Goal: Task Accomplishment & Management: Use online tool/utility

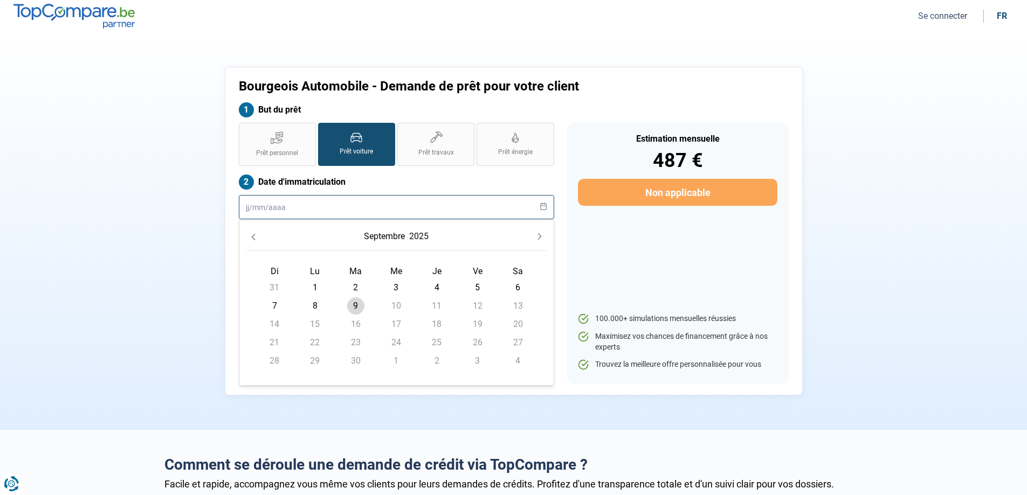
click at [255, 205] on input "text" at bounding box center [396, 207] width 315 height 24
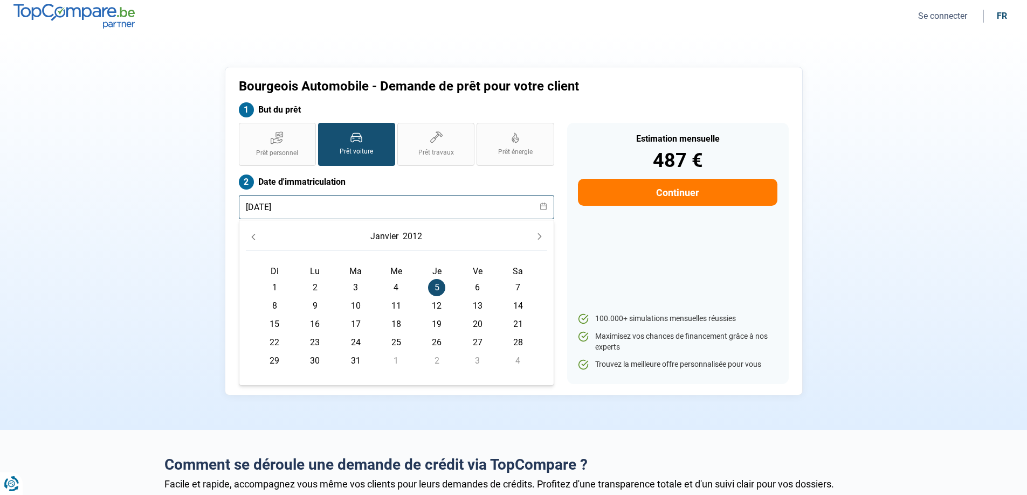
type input "[DATE]"
click at [686, 253] on div "Estimation mensuelle 487 € Continuer 100.000+ simulations mensuelles réussies M…" at bounding box center [678, 253] width 222 height 261
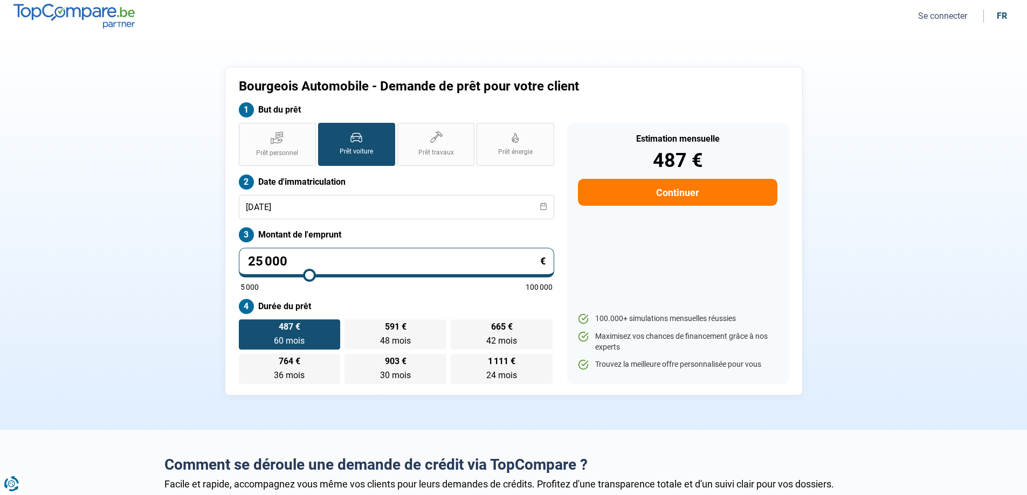
click at [407, 259] on input "25 000" at bounding box center [396, 263] width 315 height 30
type input "2 500"
type input "5000"
type input "250"
type input "5000"
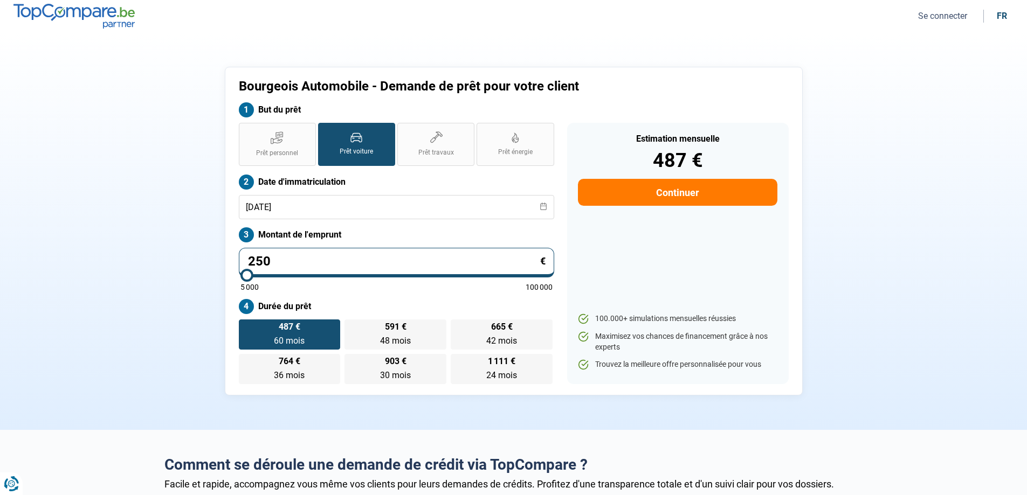
type input "25"
type input "5000"
type input "2"
type input "5000"
type input "0"
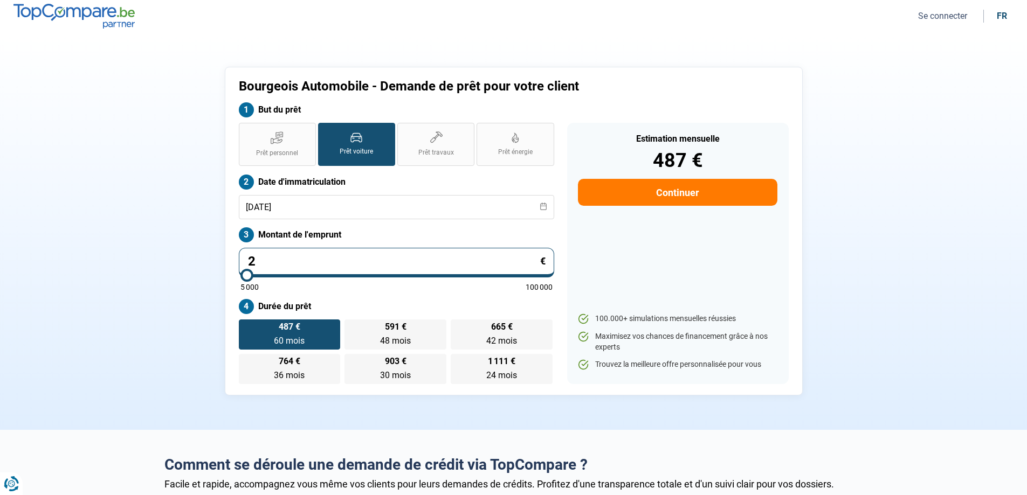
type input "5000"
type input "5"
type input "5000"
type input "50"
type input "5000"
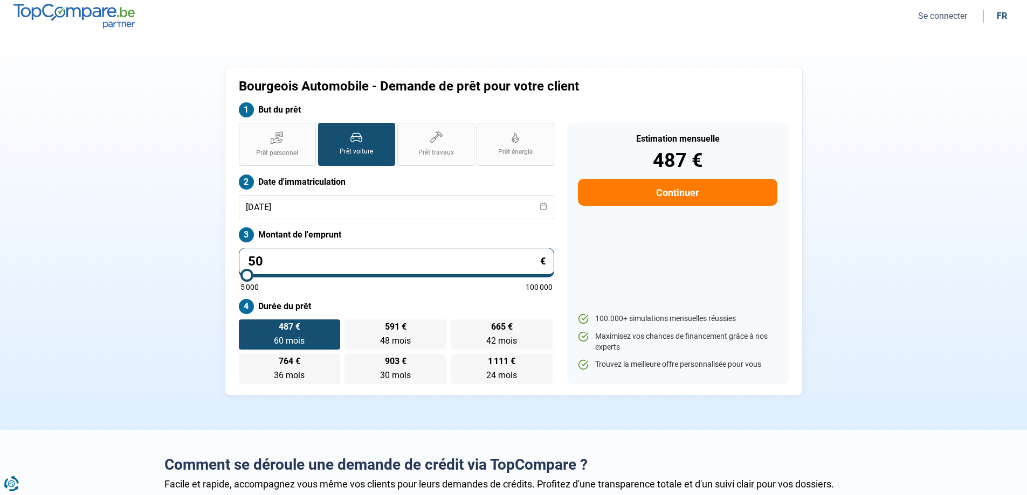
type input "500"
type input "5000"
type input "5 000"
radio input "true"
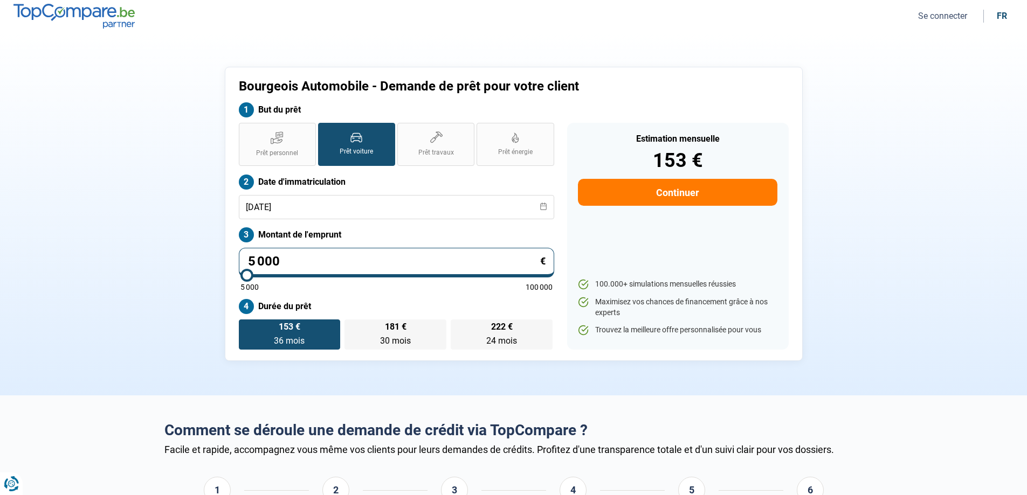
click at [670, 254] on div "Estimation mensuelle 153 € Continuer 100.000+ simulations mensuelles réussies M…" at bounding box center [678, 236] width 222 height 227
